Goal: Task Accomplishment & Management: Complete application form

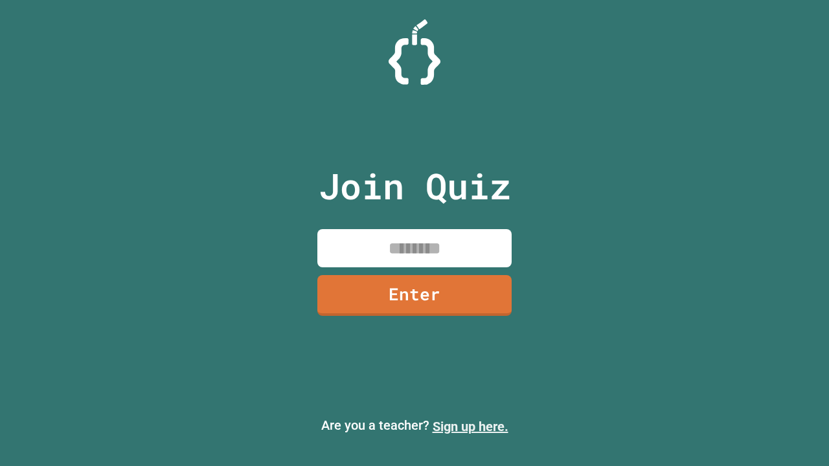
click at [470, 427] on link "Sign up here." at bounding box center [471, 427] width 76 height 16
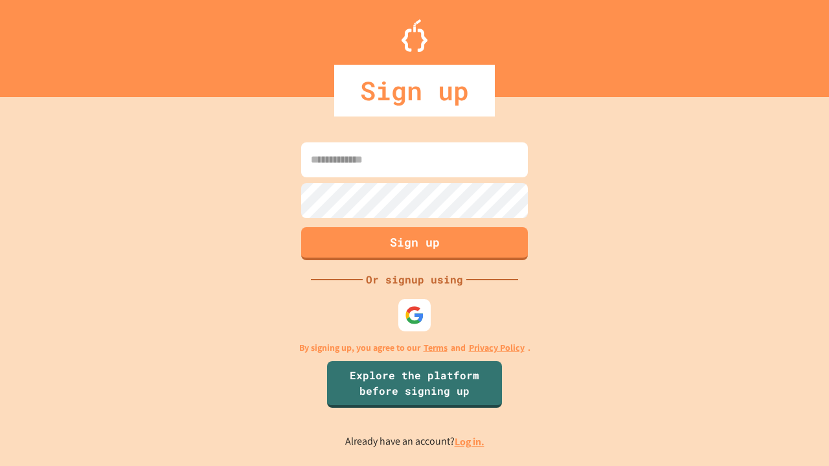
click at [470, 442] on link "Log in." at bounding box center [470, 442] width 30 height 14
